Goal: Task Accomplishment & Management: Manage account settings

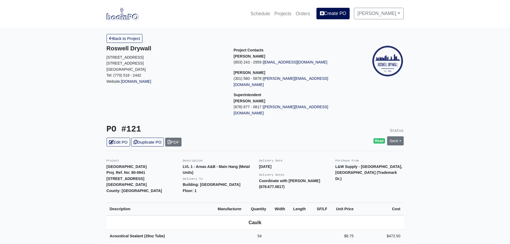
click at [120, 16] on img at bounding box center [123, 14] width 32 height 12
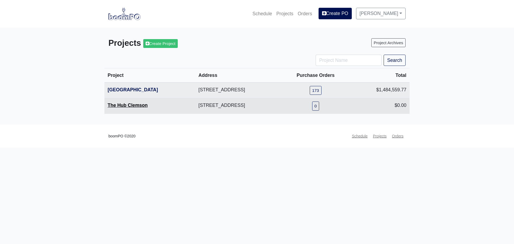
click at [118, 104] on link "The Hub Clemson" at bounding box center [128, 105] width 40 height 5
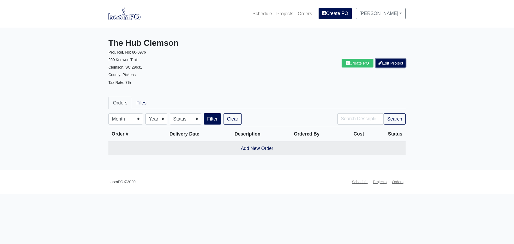
click at [397, 66] on link "Edit Project" at bounding box center [391, 63] width 30 height 9
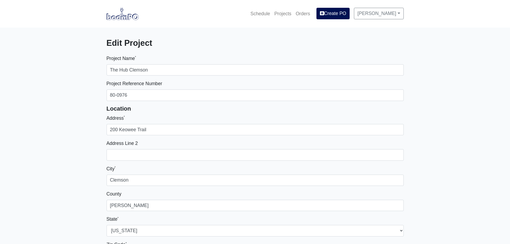
select select
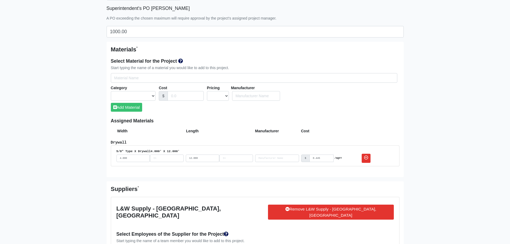
scroll to position [295, 0]
